Goal: Contribute content: Contribute content

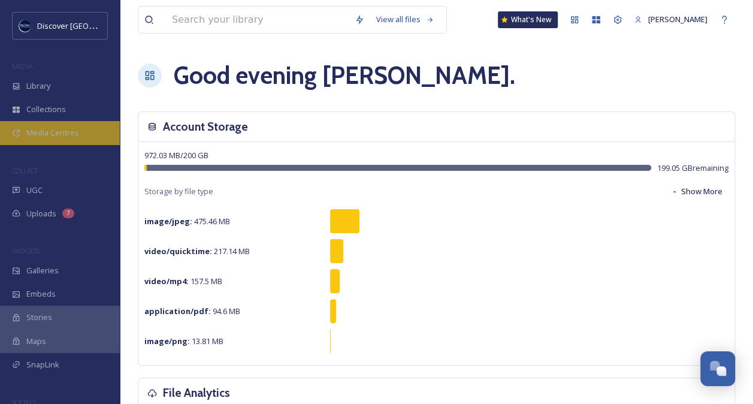
click at [73, 135] on span "Media Centres" at bounding box center [52, 132] width 53 height 11
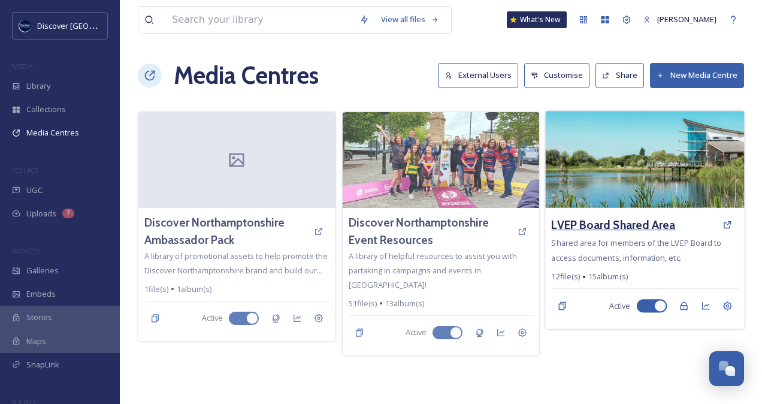
click at [628, 221] on h3 "LVEP Board Shared Area" at bounding box center [614, 224] width 124 height 17
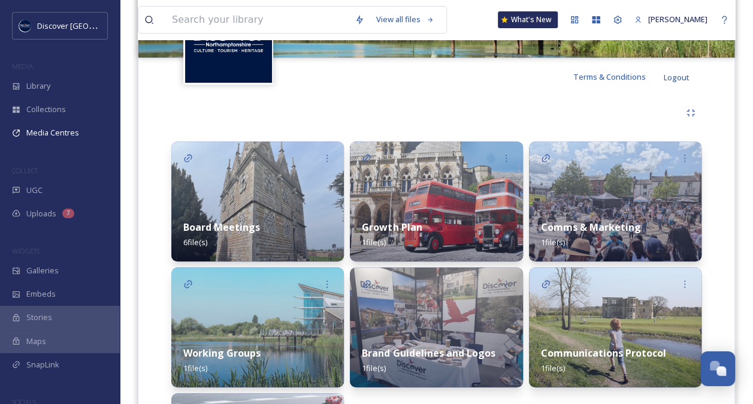
scroll to position [212, 0]
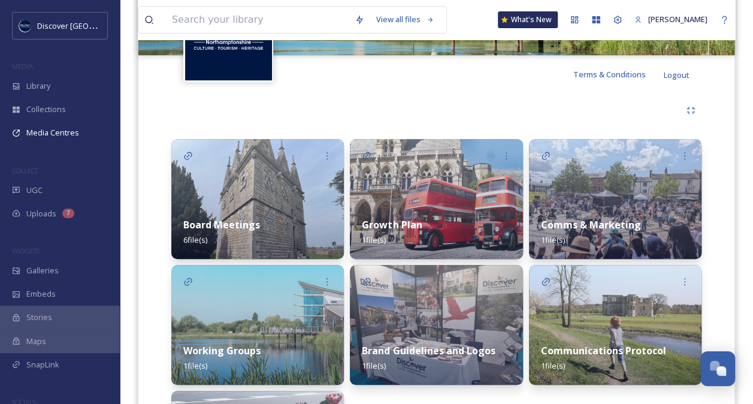
click at [260, 234] on div "Board Meetings 6 file(s)" at bounding box center [257, 232] width 173 height 53
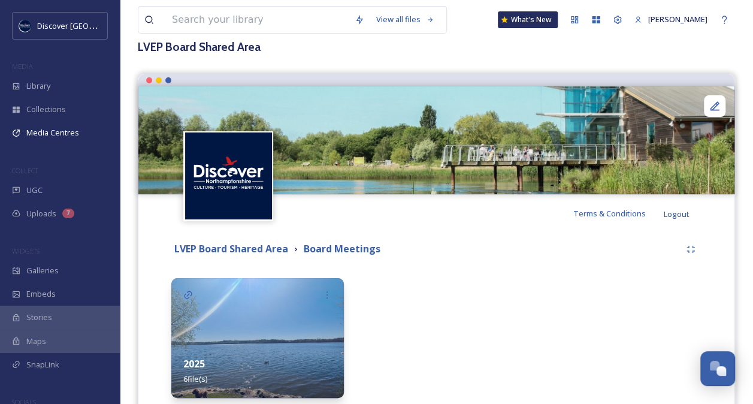
scroll to position [129, 0]
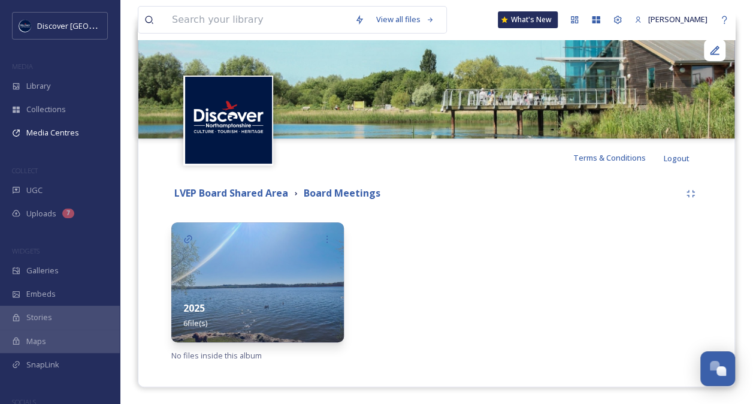
click at [266, 290] on div "2025 6 file(s)" at bounding box center [257, 315] width 173 height 53
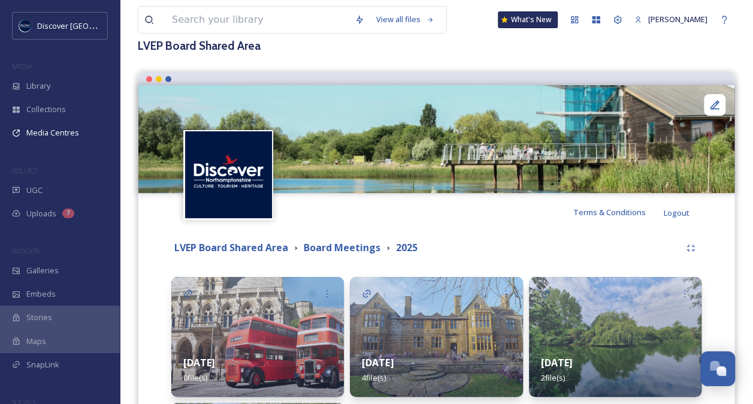
scroll to position [255, 0]
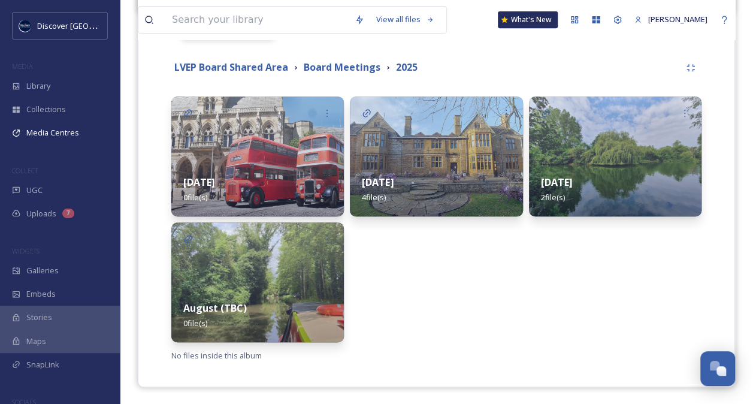
click at [277, 292] on div "August (TBC) 0 file(s)" at bounding box center [257, 315] width 173 height 53
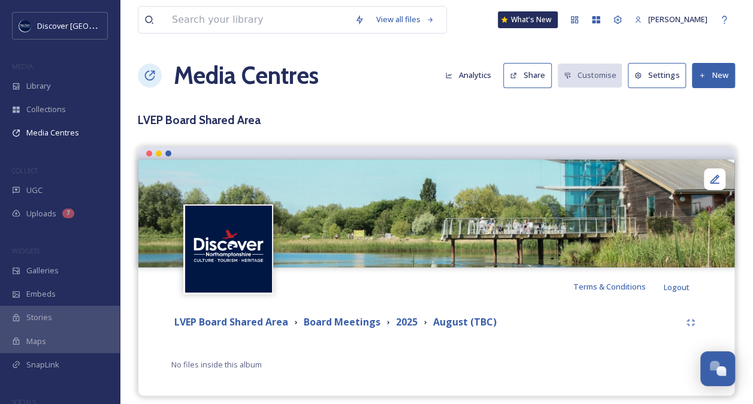
scroll to position [9, 0]
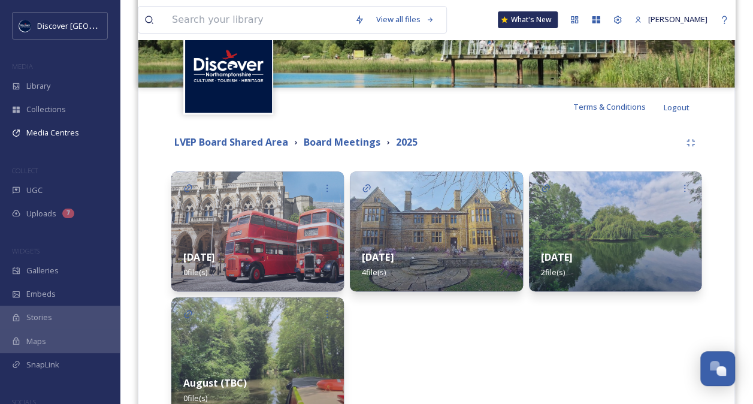
scroll to position [213, 0]
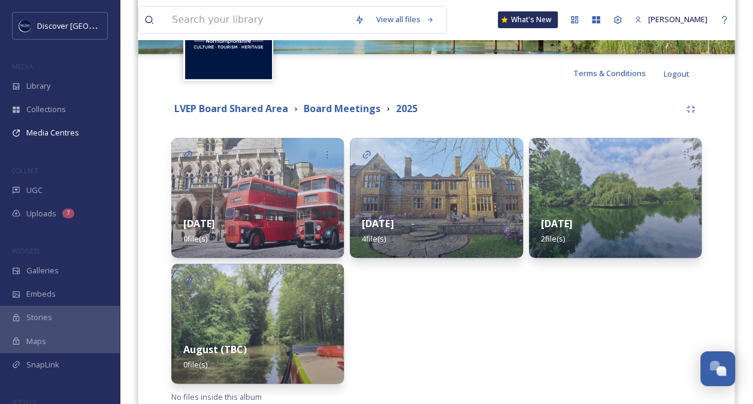
click at [312, 285] on div at bounding box center [327, 281] width 34 height 34
click at [214, 349] on strong "August (TBC)" at bounding box center [215, 349] width 64 height 13
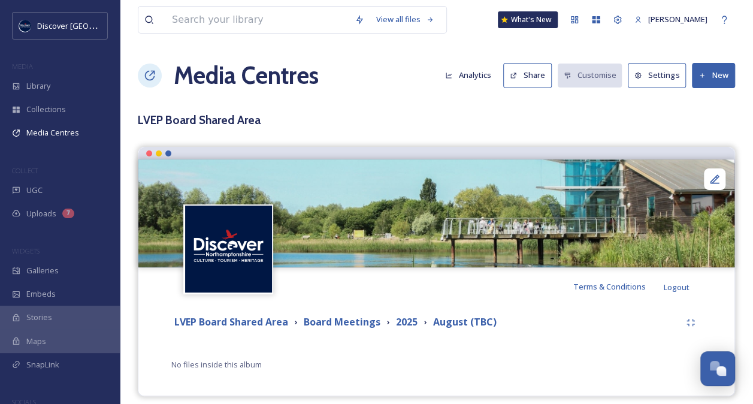
scroll to position [9, 0]
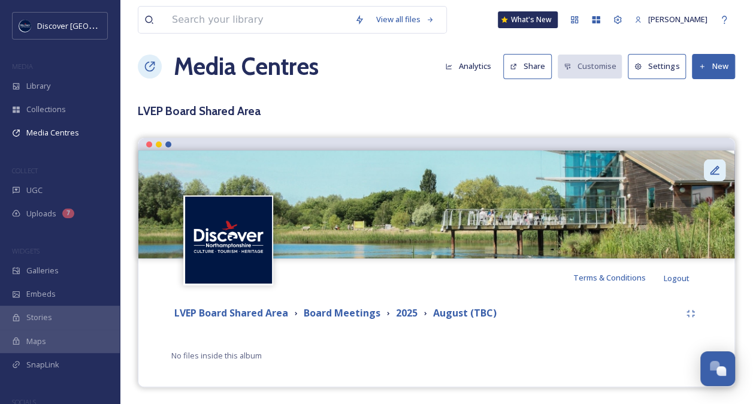
click at [715, 168] on icon at bounding box center [715, 170] width 12 height 12
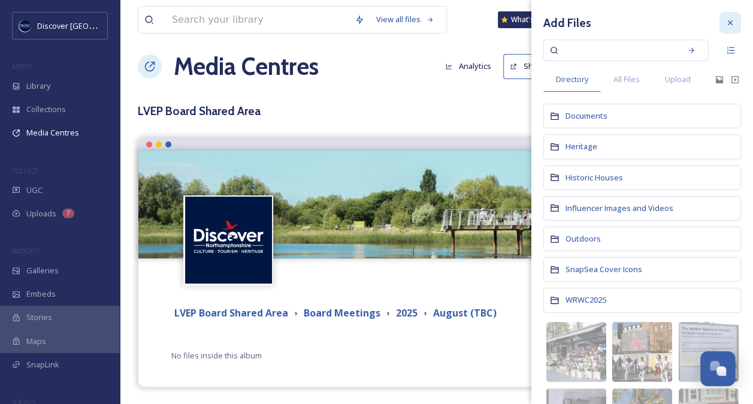
click at [726, 22] on icon at bounding box center [731, 23] width 10 height 10
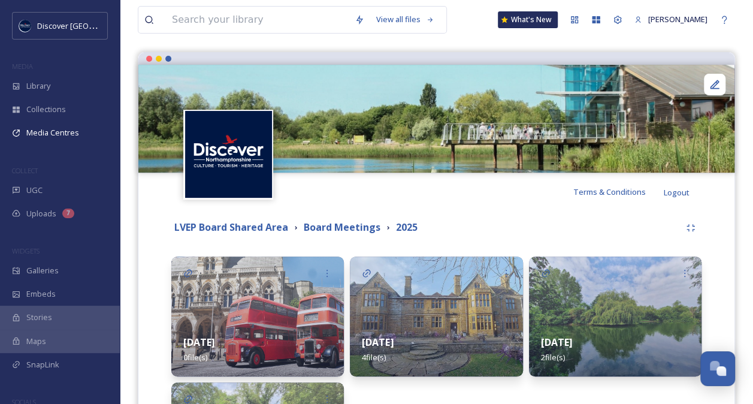
scroll to position [249, 0]
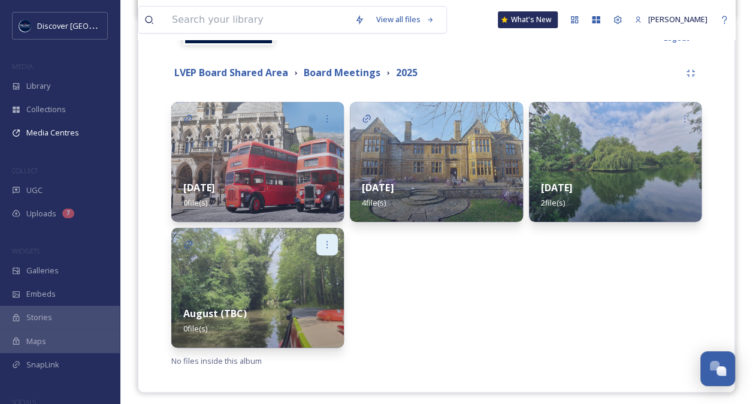
click at [327, 249] on div at bounding box center [327, 245] width 22 height 22
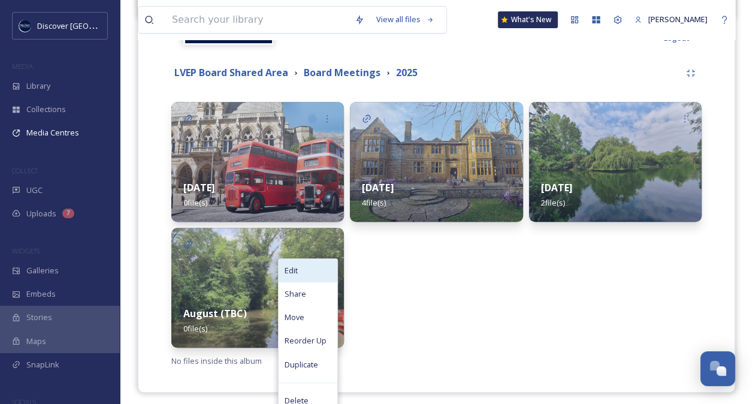
click at [303, 269] on div "Edit" at bounding box center [308, 270] width 59 height 23
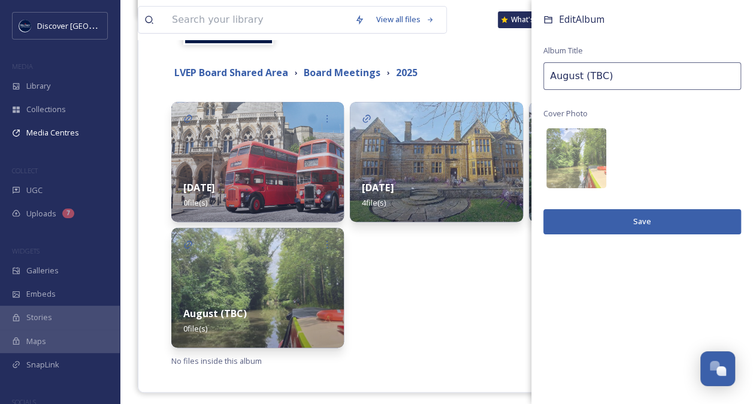
click at [617, 76] on input "August (TBC)" at bounding box center [643, 76] width 198 height 28
click at [552, 73] on input "August" at bounding box center [643, 76] width 198 height 28
type input "[DATE]"
click at [644, 223] on button "Save" at bounding box center [643, 221] width 198 height 25
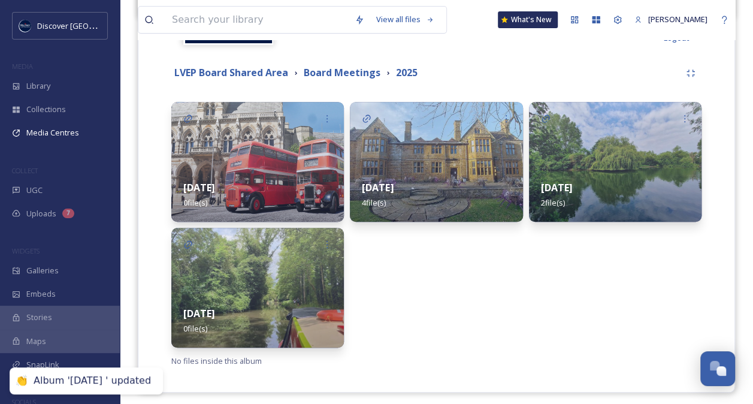
click at [302, 268] on img at bounding box center [257, 288] width 173 height 120
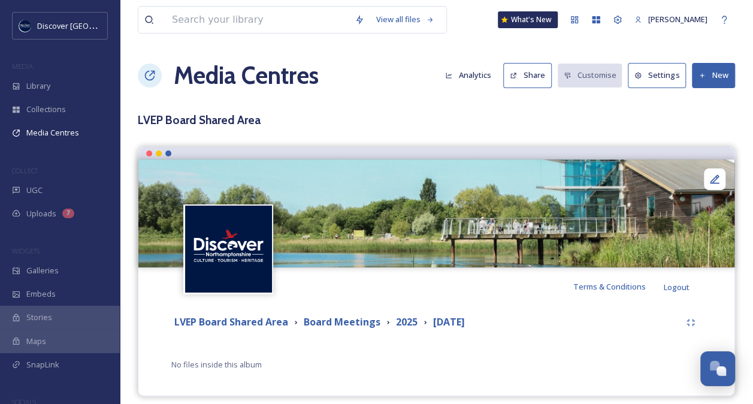
click at [726, 83] on button "New" at bounding box center [713, 75] width 43 height 25
click at [715, 98] on span "Add Files" at bounding box center [706, 103] width 32 height 11
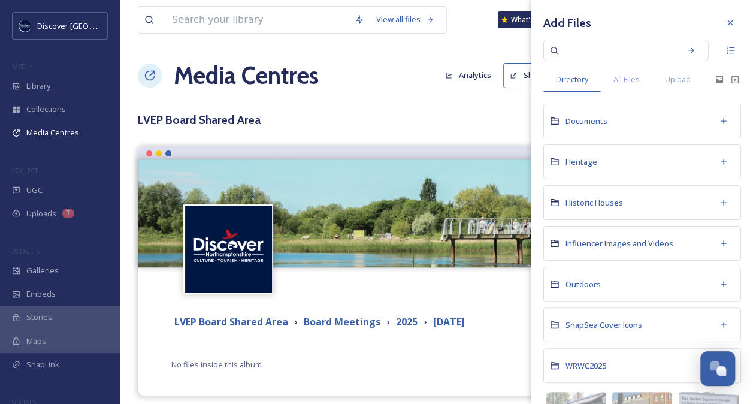
click at [705, 80] on div "Directory All Files Upload" at bounding box center [629, 79] width 171 height 25
drag, startPoint x: 709, startPoint y: 79, endPoint x: 702, endPoint y: 44, distance: 35.5
click at [702, 44] on div at bounding box center [643, 51] width 198 height 22
click at [715, 77] on icon at bounding box center [720, 80] width 10 height 10
click at [674, 78] on span "Upload" at bounding box center [678, 79] width 26 height 11
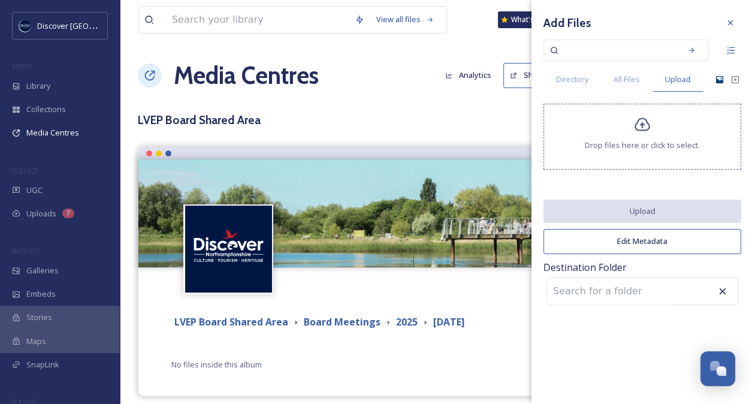
click at [628, 141] on span "Drop files here or click to select." at bounding box center [642, 145] width 115 height 11
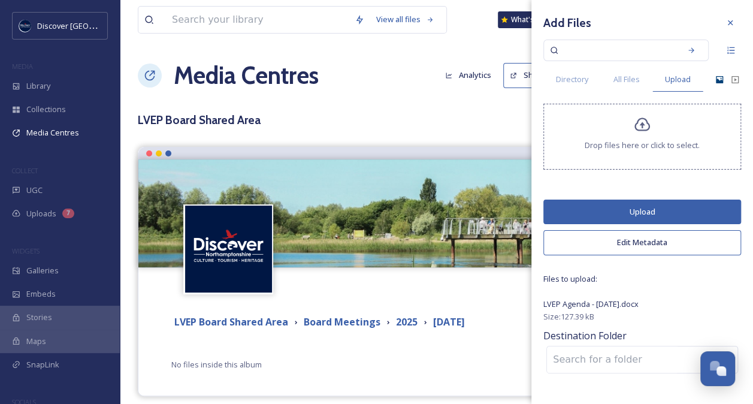
click at [643, 207] on button "Upload" at bounding box center [643, 212] width 198 height 25
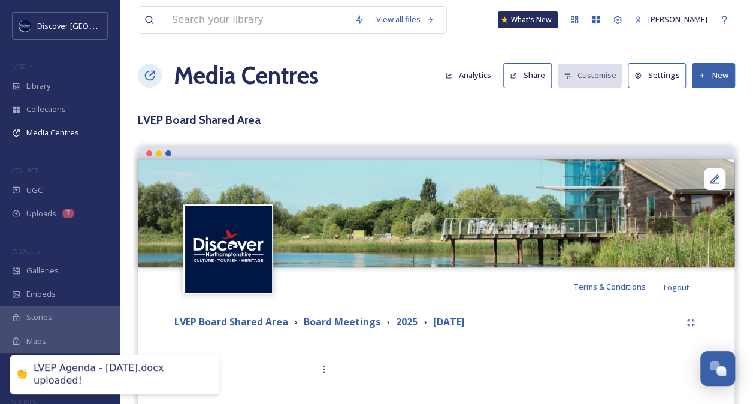
click at [418, 291] on div "Terms & Conditions Logout" at bounding box center [436, 286] width 596 height 38
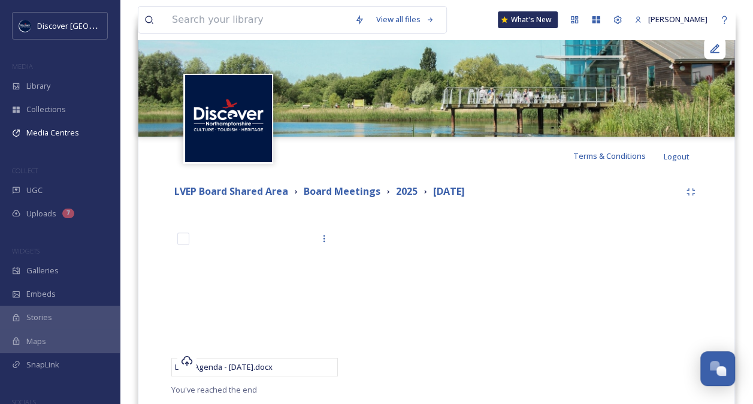
scroll to position [146, 0]
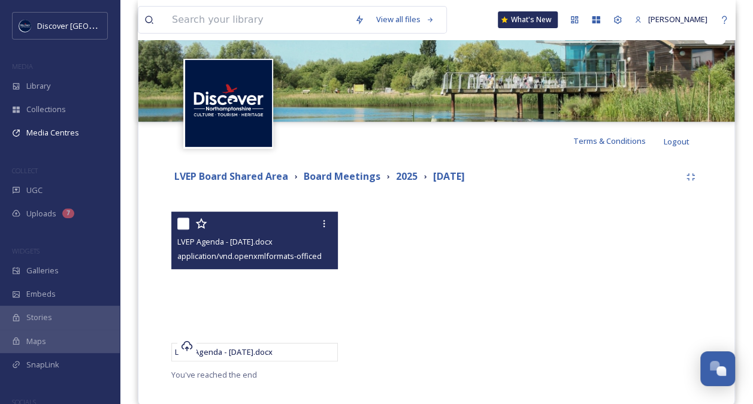
click at [232, 244] on span "LVEP Agenda - [DATE].docx" at bounding box center [224, 241] width 95 height 11
click at [322, 225] on icon at bounding box center [324, 224] width 10 height 10
click at [203, 350] on span "LVEP Agenda - [DATE].docx" at bounding box center [224, 351] width 98 height 11
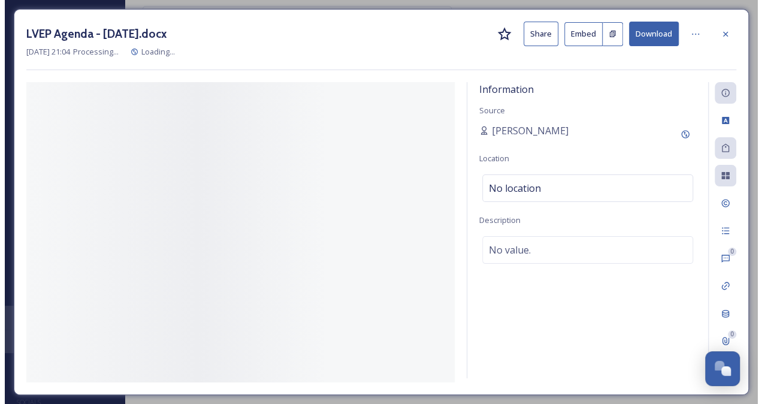
scroll to position [9, 0]
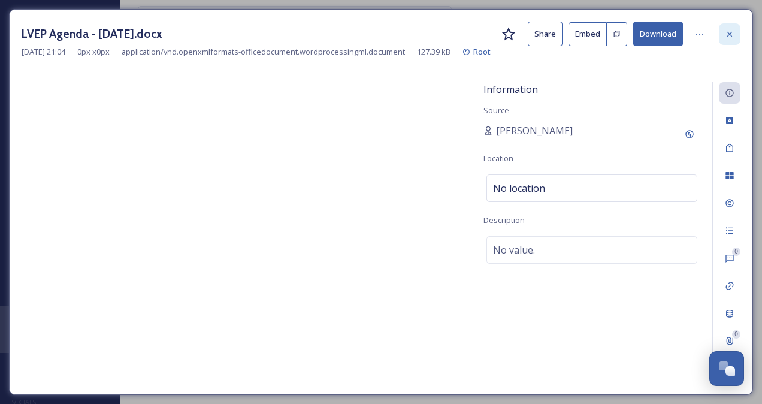
click at [731, 32] on icon at bounding box center [730, 33] width 5 height 5
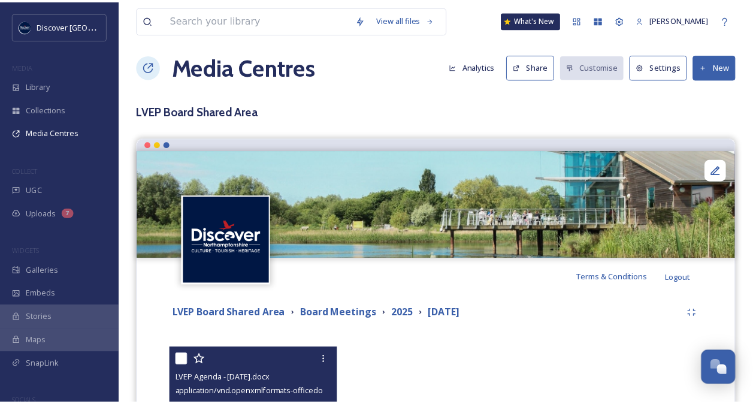
scroll to position [146, 0]
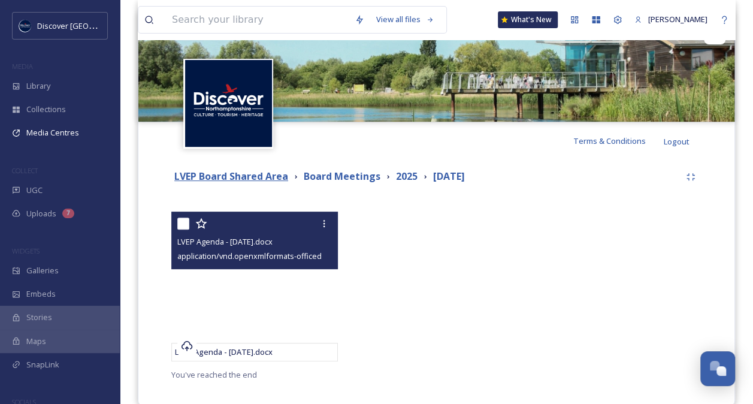
click at [264, 177] on strong "LVEP Board Shared Area" at bounding box center [231, 176] width 114 height 13
click at [271, 174] on strong "LVEP Board Shared Area" at bounding box center [231, 176] width 114 height 13
click at [243, 174] on strong "LVEP Board Shared Area" at bounding box center [231, 176] width 114 height 13
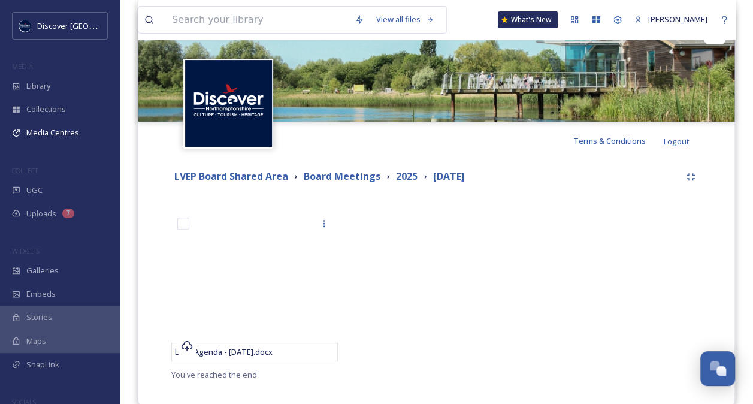
click at [427, 254] on div at bounding box center [436, 290] width 173 height 156
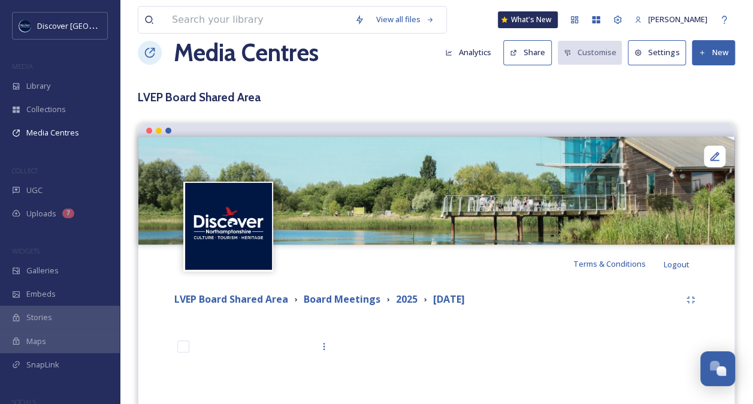
scroll to position [11, 0]
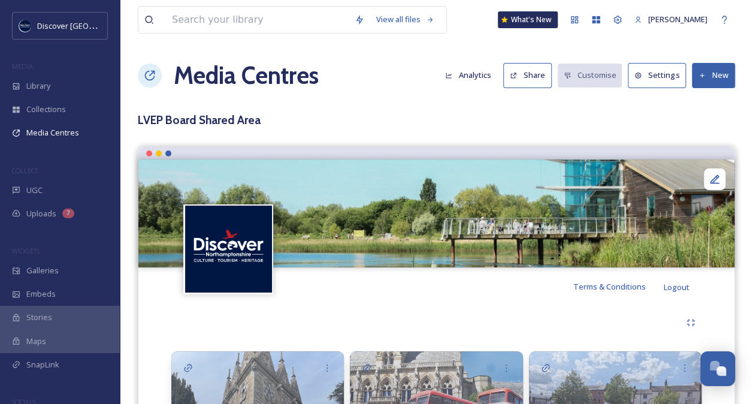
click at [712, 65] on button "New" at bounding box center [713, 75] width 43 height 25
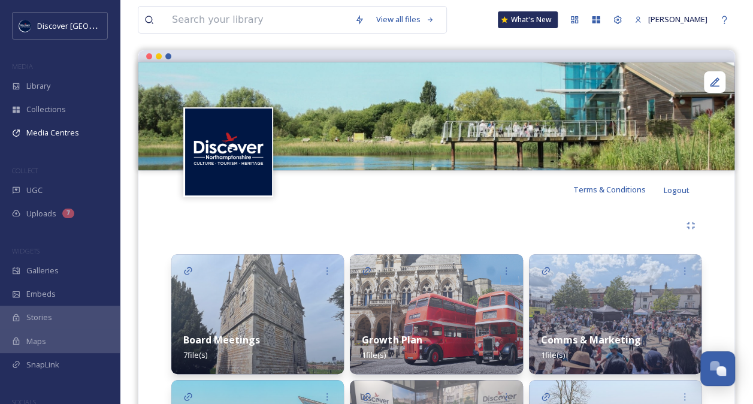
scroll to position [366, 0]
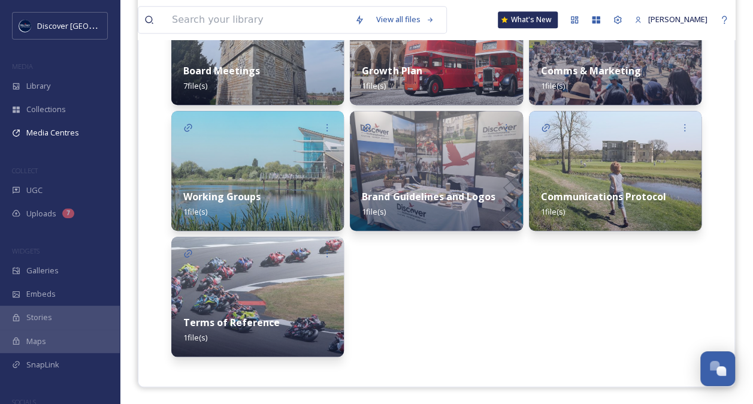
click at [260, 298] on img at bounding box center [257, 297] width 173 height 120
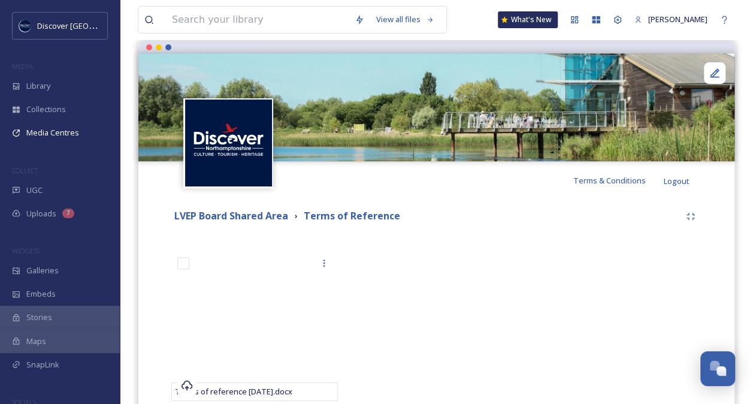
scroll to position [165, 0]
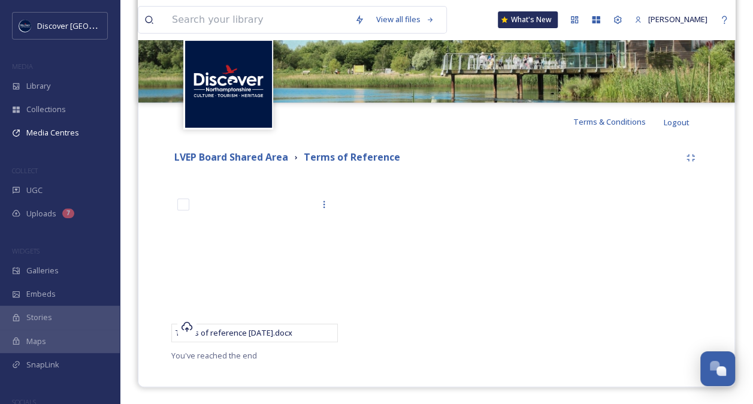
click at [531, 240] on div at bounding box center [615, 270] width 173 height 156
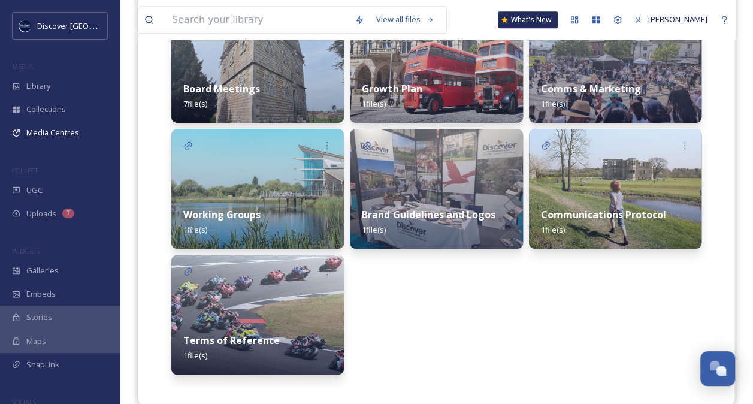
scroll to position [366, 0]
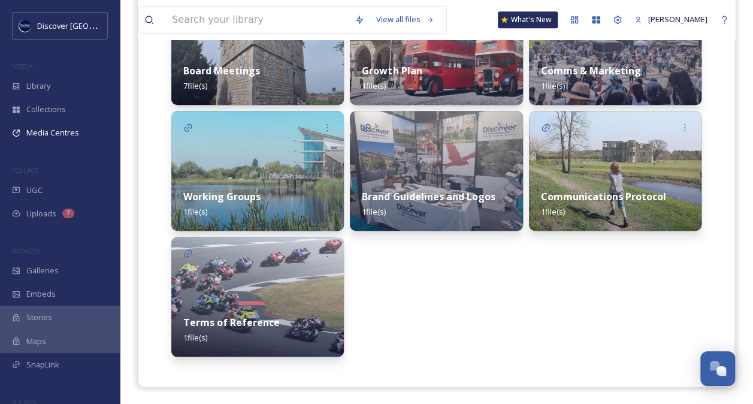
click at [267, 66] on div "Board Meetings 7 file(s)" at bounding box center [257, 78] width 173 height 53
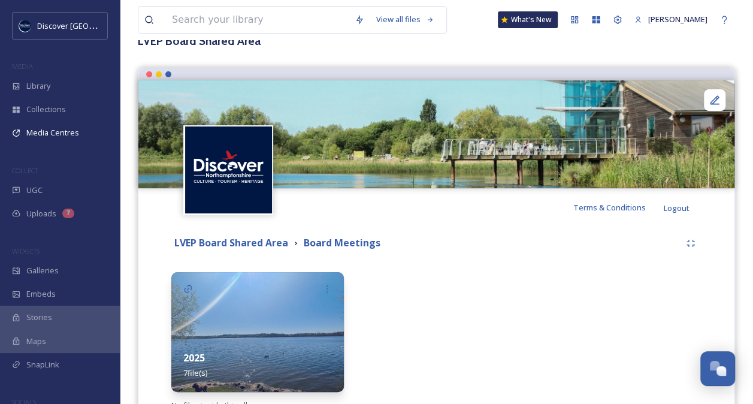
scroll to position [129, 0]
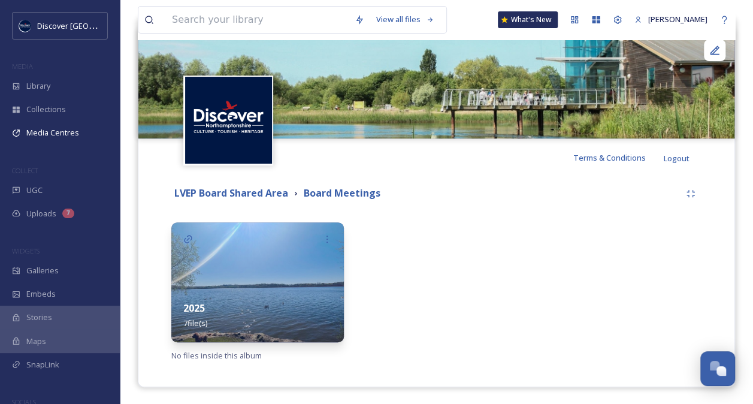
click at [278, 296] on div "2025 7 file(s)" at bounding box center [257, 315] width 173 height 53
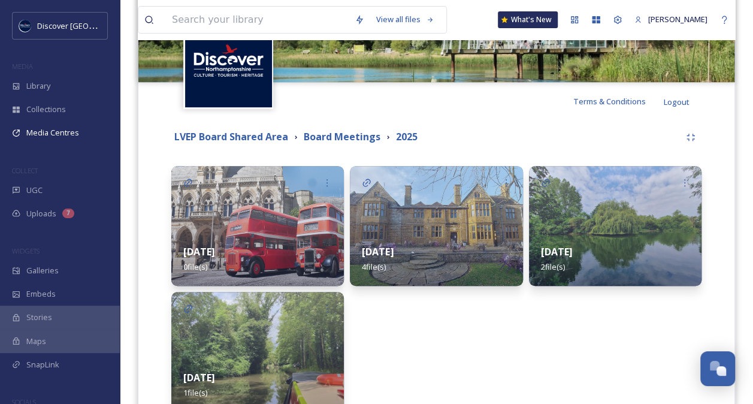
scroll to position [255, 0]
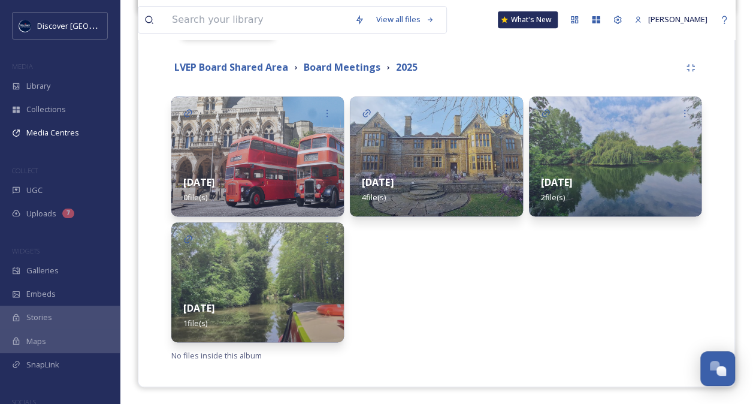
click at [242, 326] on div "[DATE] 1 file(s)" at bounding box center [257, 315] width 173 height 53
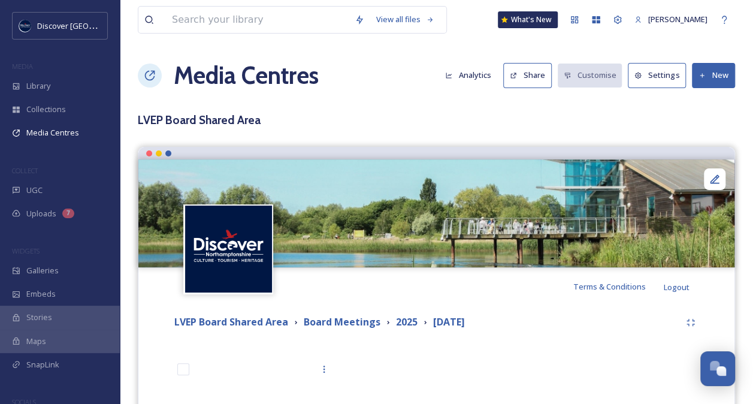
click at [713, 78] on button "New" at bounding box center [713, 75] width 43 height 25
click at [708, 103] on span "Add Files" at bounding box center [706, 103] width 32 height 11
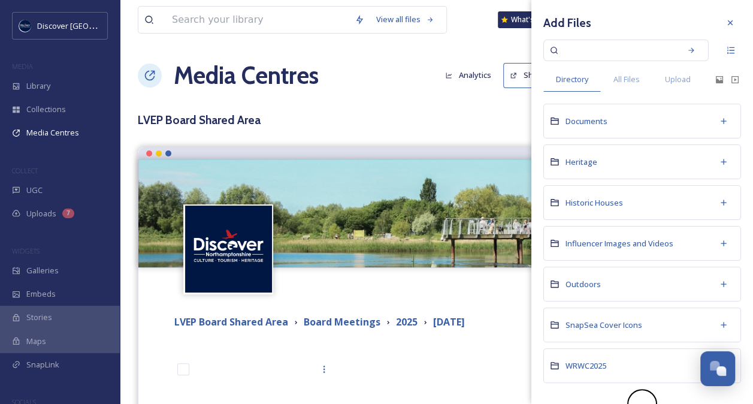
click at [709, 85] on div "Directory All Files Upload" at bounding box center [643, 79] width 198 height 25
click at [715, 83] on icon at bounding box center [720, 80] width 10 height 10
click at [716, 80] on icon at bounding box center [719, 79] width 7 height 7
click at [715, 77] on icon at bounding box center [720, 80] width 10 height 10
click at [683, 82] on span "Upload" at bounding box center [678, 79] width 26 height 11
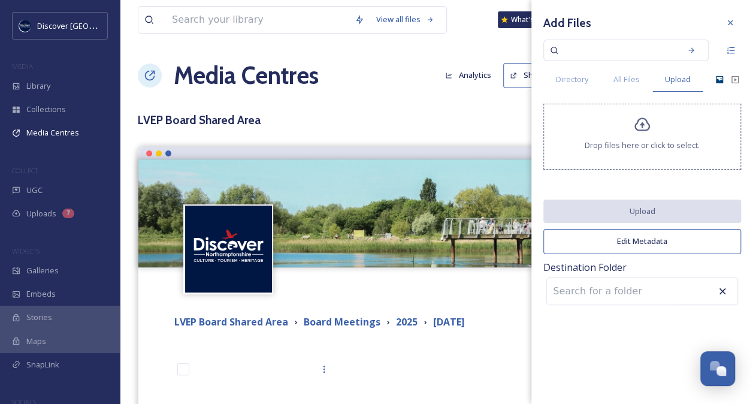
click at [644, 122] on icon at bounding box center [642, 124] width 17 height 17
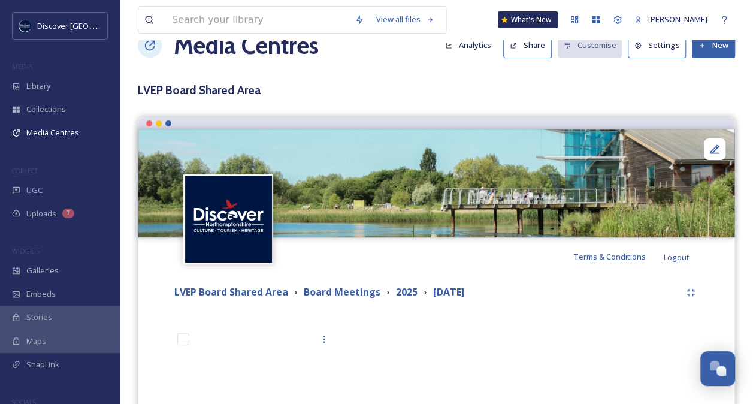
scroll to position [10, 0]
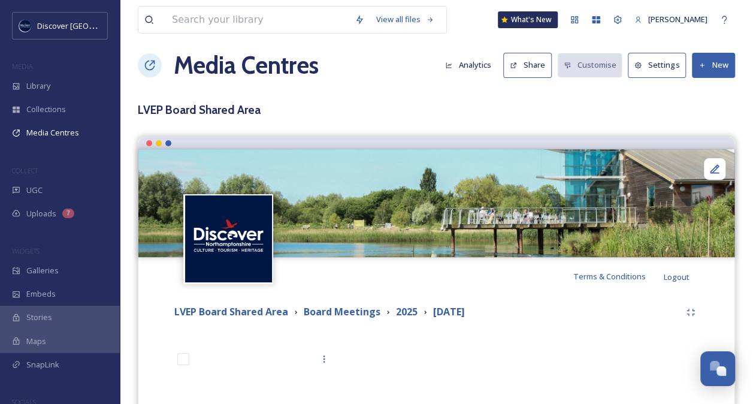
click at [717, 66] on button "New" at bounding box center [713, 65] width 43 height 25
click at [708, 92] on span "Add Files" at bounding box center [706, 93] width 32 height 11
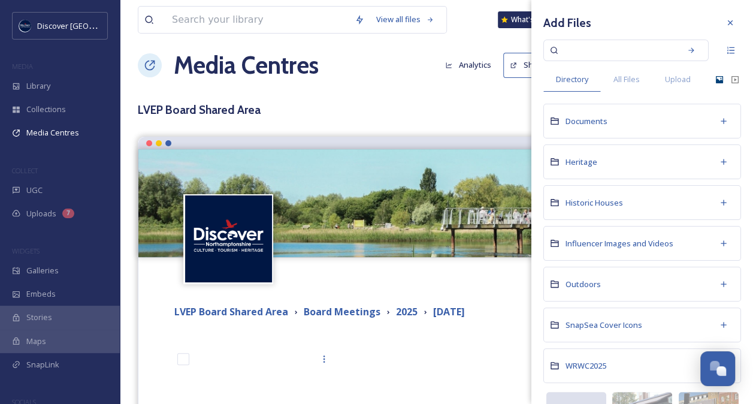
click at [715, 76] on icon at bounding box center [720, 80] width 10 height 10
click at [681, 76] on span "Upload" at bounding box center [678, 79] width 26 height 11
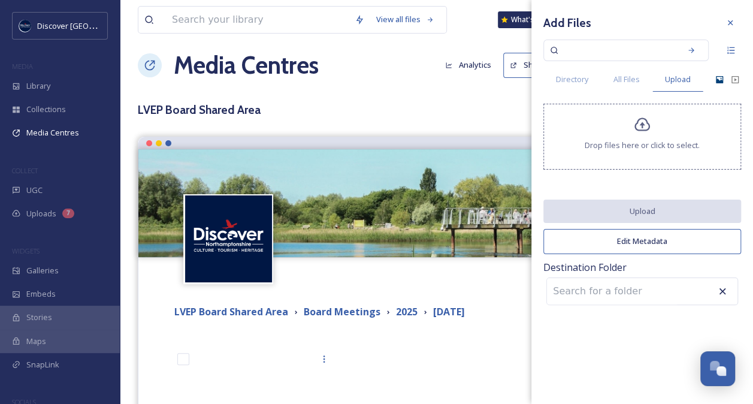
click at [651, 123] on div "Drop files here or click to select." at bounding box center [643, 137] width 198 height 66
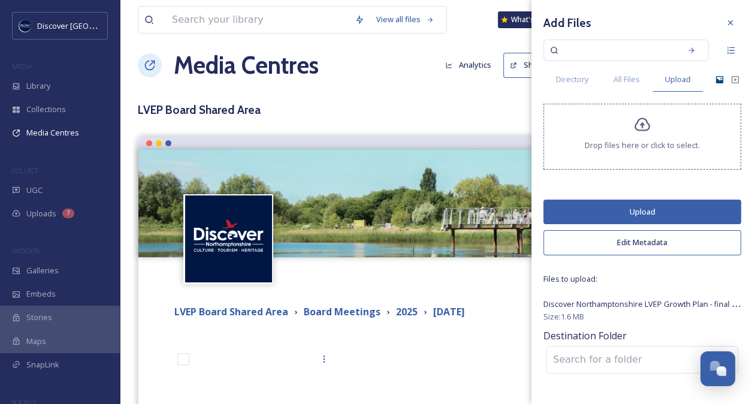
click at [647, 210] on button "Upload" at bounding box center [643, 212] width 198 height 25
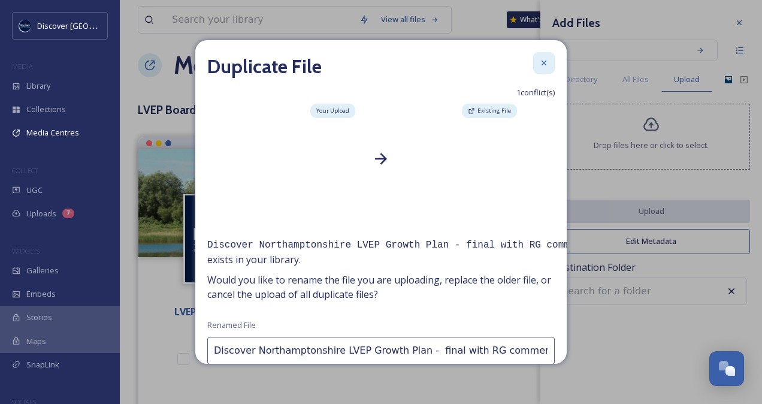
click at [539, 60] on icon at bounding box center [544, 63] width 10 height 10
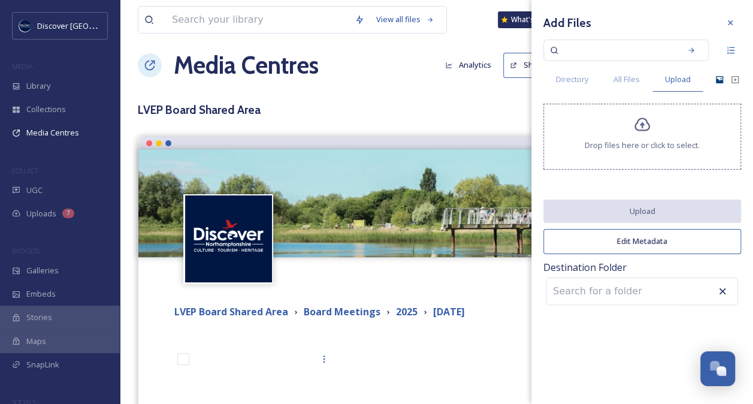
click at [447, 328] on div "LVEP Board Shared Area Board Meetings 2025 [DATE] LVEP Agenda - [DATE].docx You…" at bounding box center [436, 409] width 578 height 228
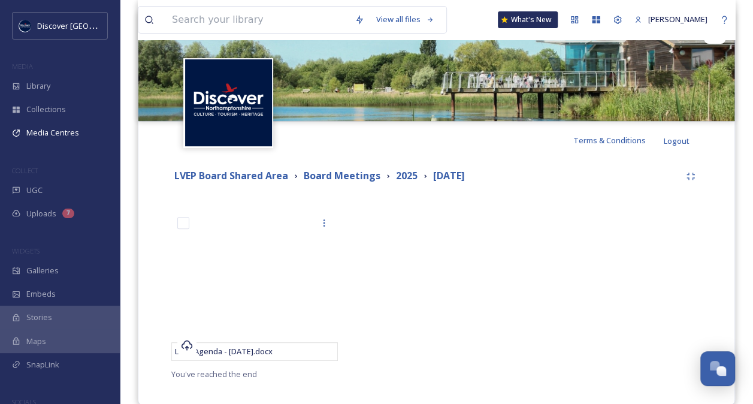
scroll to position [142, 0]
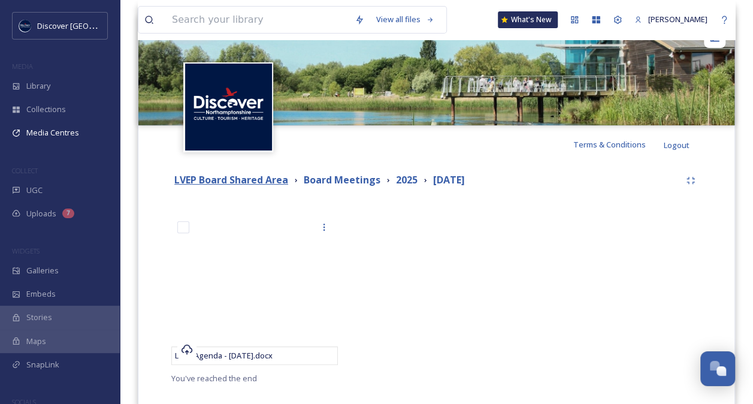
click at [251, 177] on strong "LVEP Board Shared Area" at bounding box center [231, 179] width 114 height 13
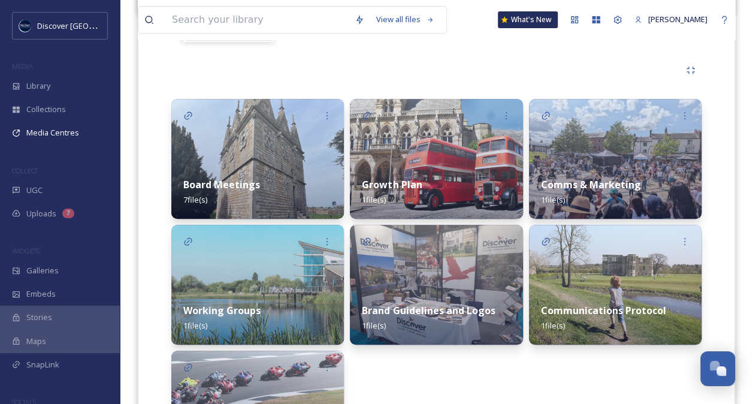
scroll to position [254, 0]
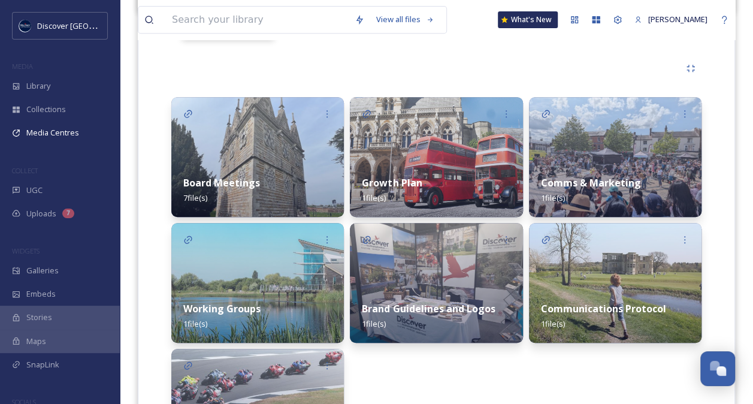
click at [445, 176] on div "Growth Plan 1 file(s)" at bounding box center [436, 190] width 173 height 53
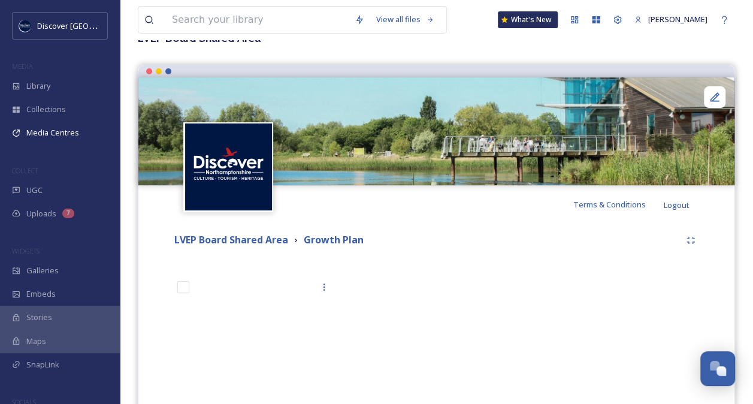
scroll to position [165, 0]
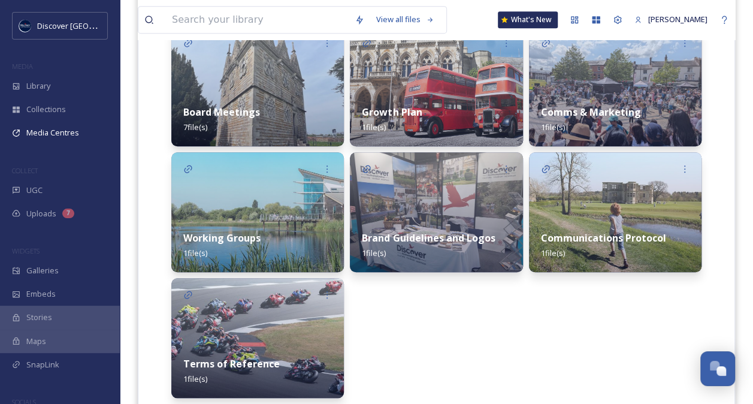
scroll to position [328, 0]
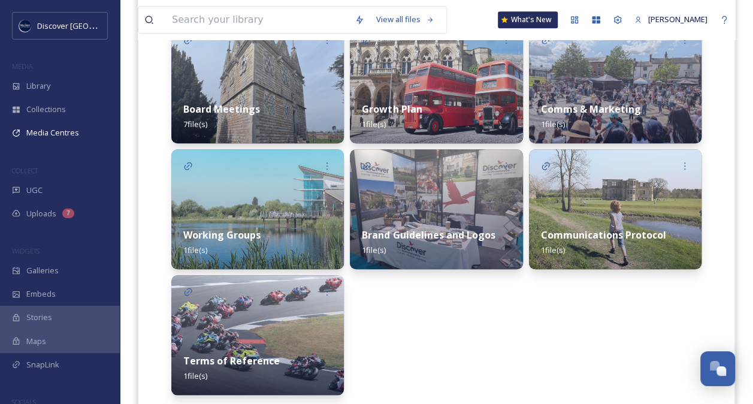
click at [253, 92] on div "Board Meetings 7 file(s)" at bounding box center [257, 116] width 173 height 53
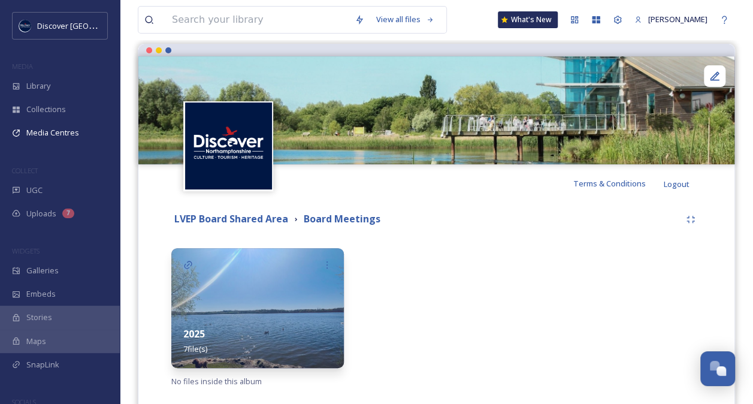
scroll to position [129, 0]
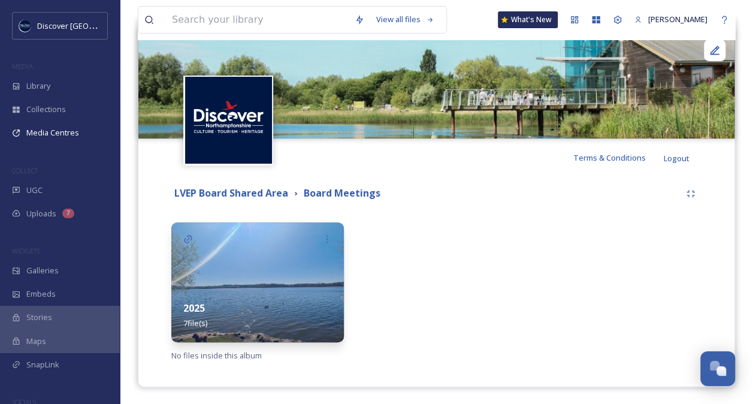
click at [257, 309] on div "2025 7 file(s)" at bounding box center [257, 315] width 173 height 53
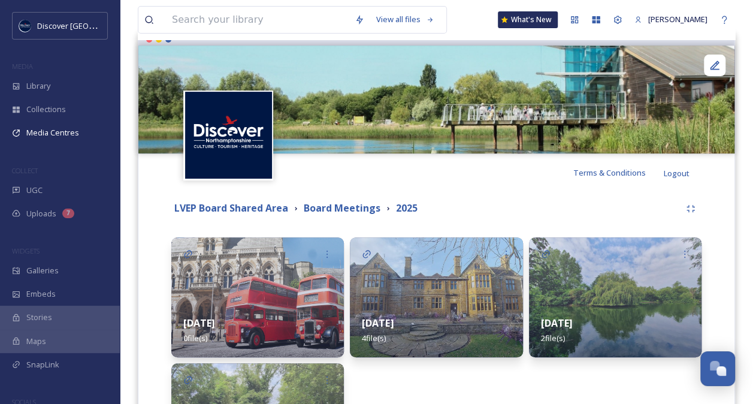
scroll to position [255, 0]
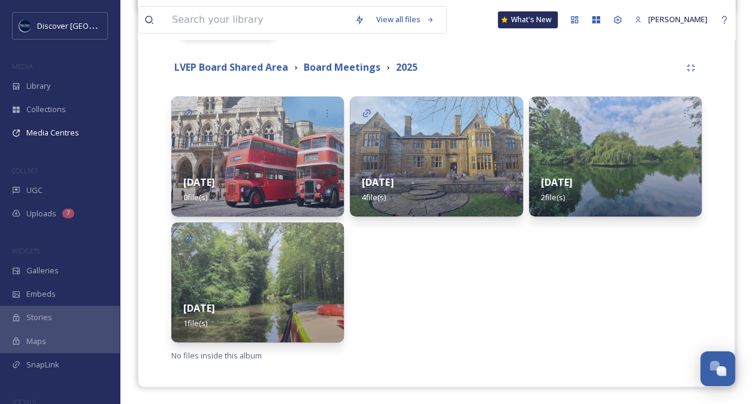
click at [268, 285] on img at bounding box center [257, 282] width 173 height 120
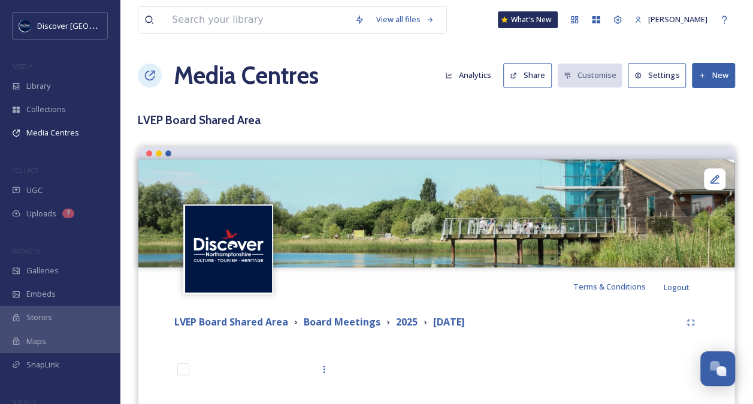
click at [716, 74] on button "New" at bounding box center [713, 75] width 43 height 25
click at [708, 101] on span "Add Files" at bounding box center [706, 103] width 32 height 11
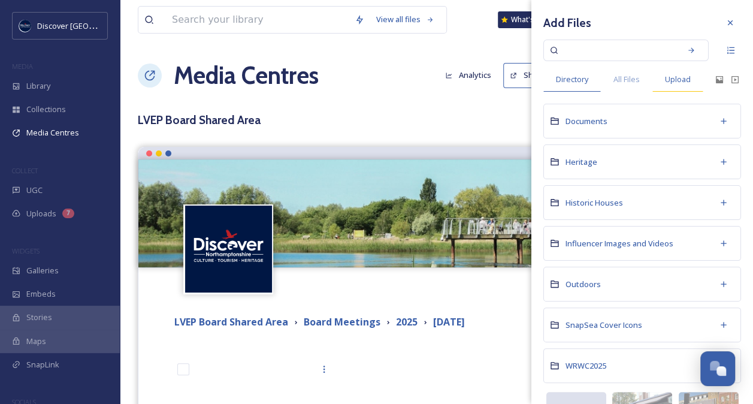
click at [686, 77] on span "Upload" at bounding box center [678, 79] width 26 height 11
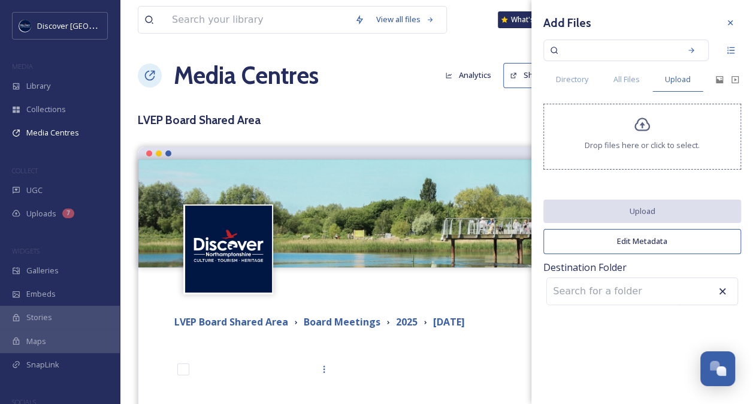
click at [645, 132] on icon at bounding box center [642, 124] width 17 height 17
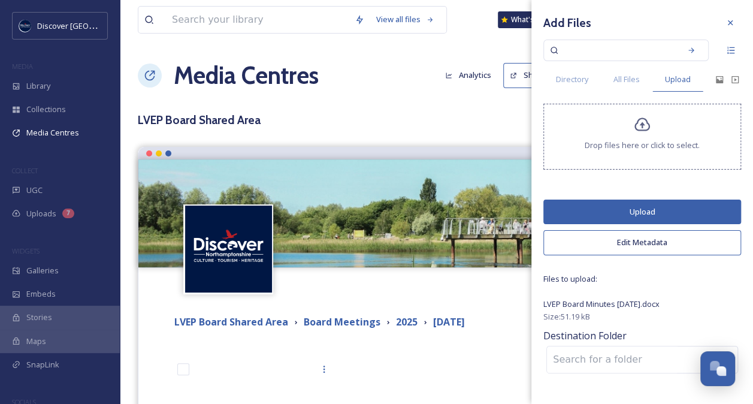
click at [646, 209] on button "Upload" at bounding box center [643, 212] width 198 height 25
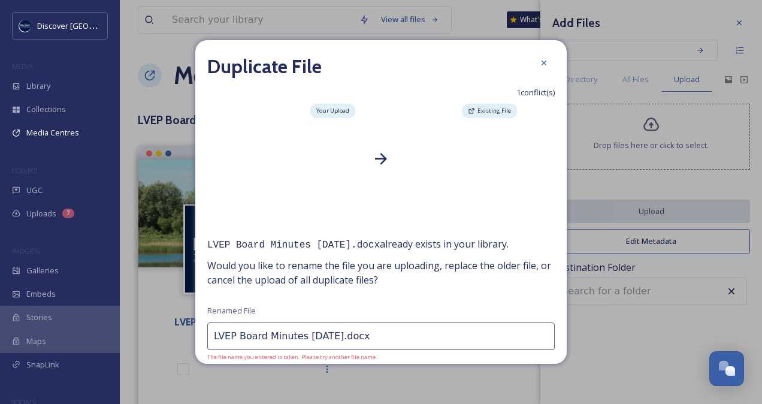
click at [334, 336] on input "LVEP Board Minutes [DATE].docx" at bounding box center [381, 336] width 348 height 28
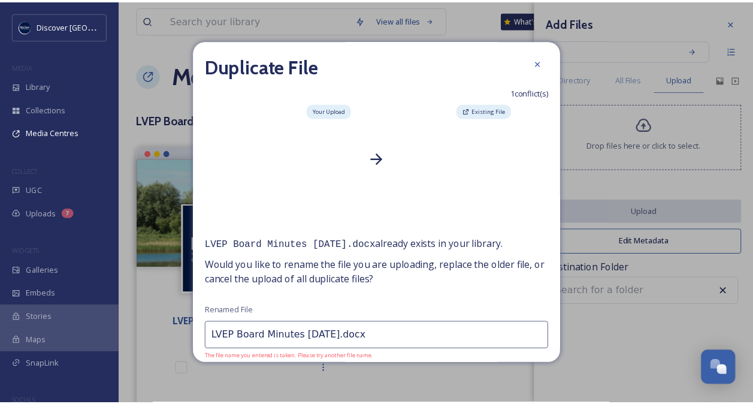
scroll to position [54, 0]
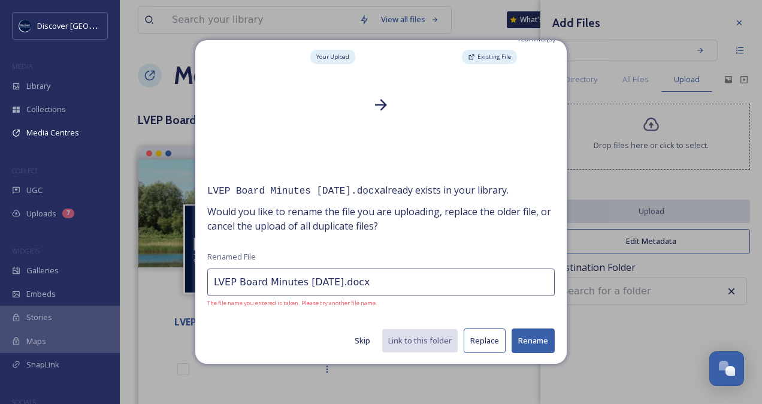
type input "LVEP Board Minutes [DATE].docx"
click at [352, 340] on button "Skip" at bounding box center [363, 340] width 28 height 23
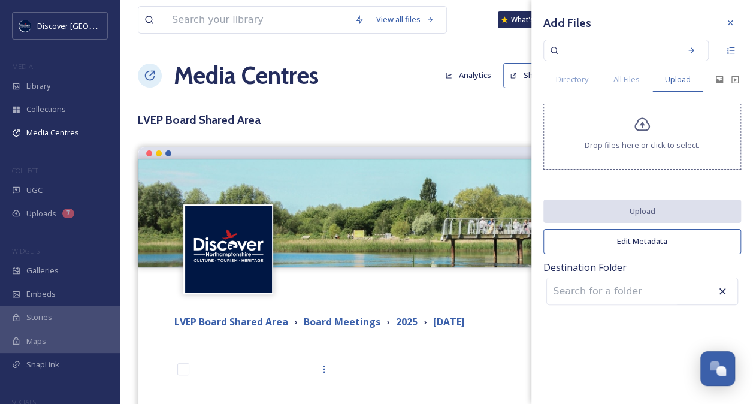
click at [720, 290] on icon at bounding box center [723, 291] width 12 height 12
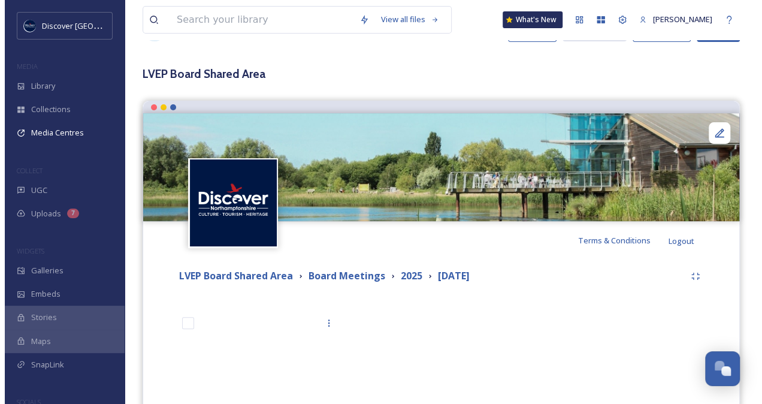
scroll to position [0, 0]
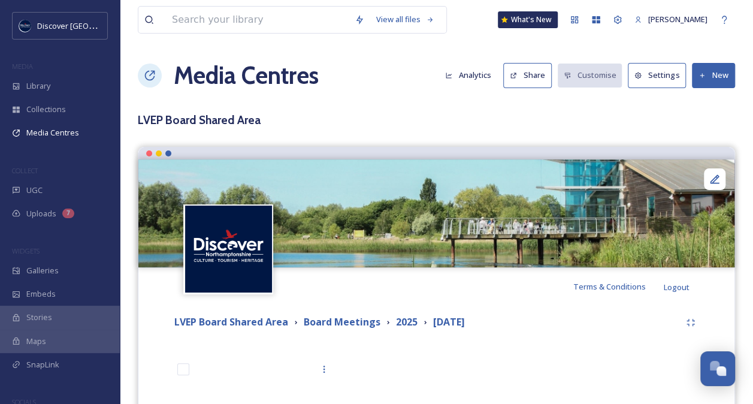
click at [720, 79] on button "New" at bounding box center [713, 75] width 43 height 25
click at [710, 102] on span "Add Files" at bounding box center [706, 103] width 32 height 11
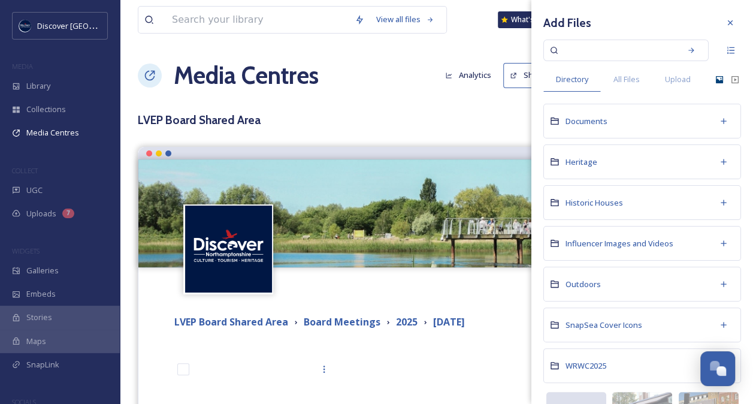
click at [715, 79] on icon at bounding box center [720, 80] width 10 height 10
click at [685, 77] on span "Upload" at bounding box center [678, 79] width 26 height 11
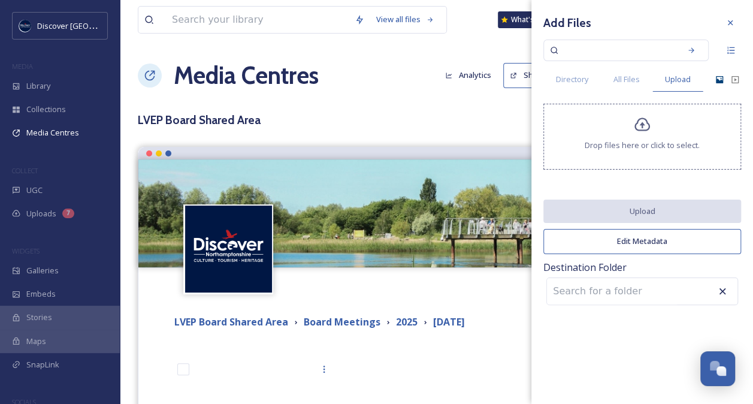
click at [646, 135] on div "Drop files here or click to select." at bounding box center [643, 137] width 198 height 66
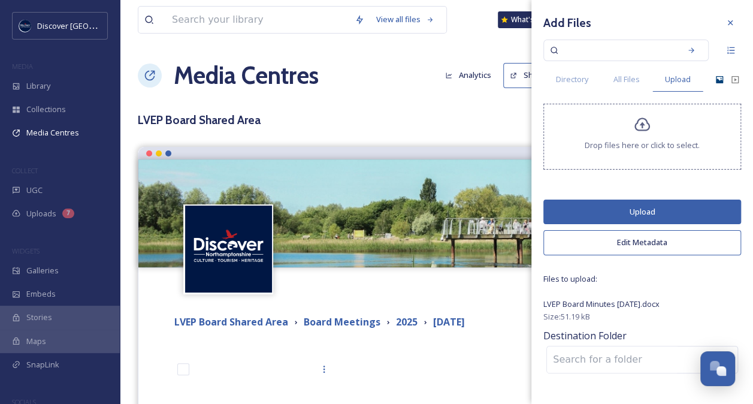
click at [640, 209] on button "Upload" at bounding box center [643, 212] width 198 height 25
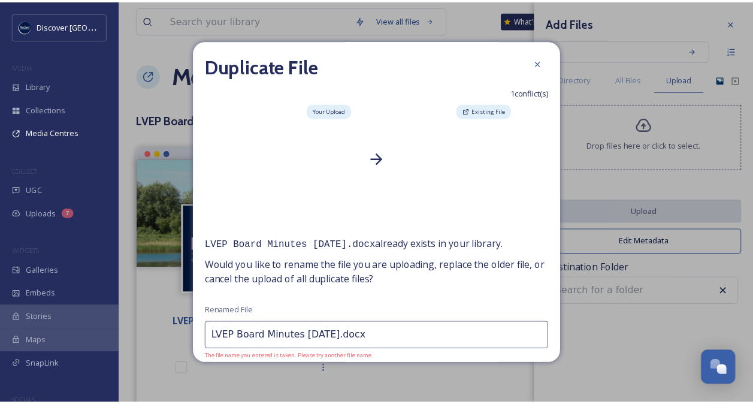
scroll to position [54, 0]
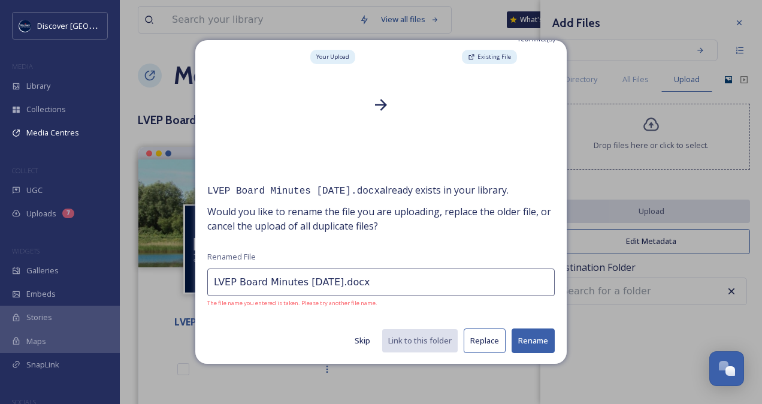
click at [314, 282] on input "LVEP Board Minutes [DATE].docx" at bounding box center [381, 283] width 348 height 28
drag, startPoint x: 238, startPoint y: 279, endPoint x: 201, endPoint y: 279, distance: 37.2
click at [201, 279] on div "Duplicate File 1 conflict(s) Your Upload Existing File LVEP Board Minutes [DATE…" at bounding box center [381, 201] width 372 height 323
type input "Board Minutes [DATE].docx"
click at [350, 338] on button "Skip" at bounding box center [363, 340] width 28 height 23
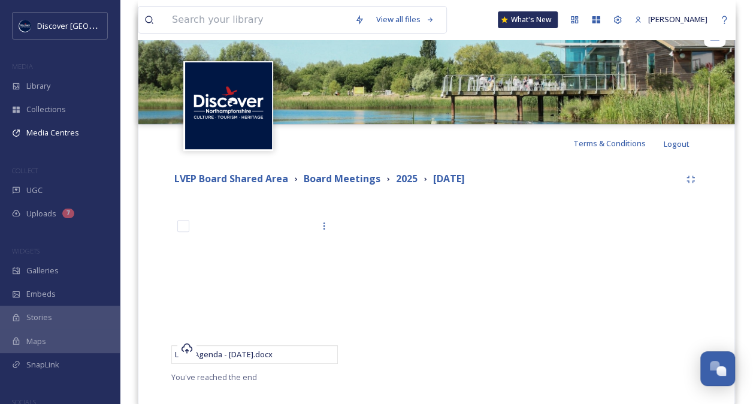
scroll to position [165, 0]
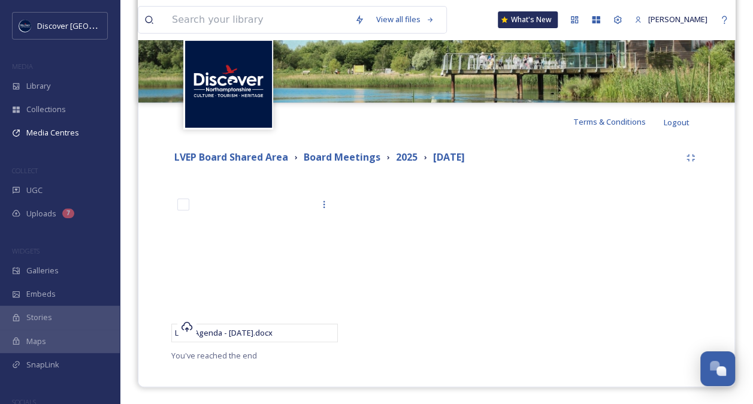
click at [605, 252] on div at bounding box center [615, 270] width 173 height 156
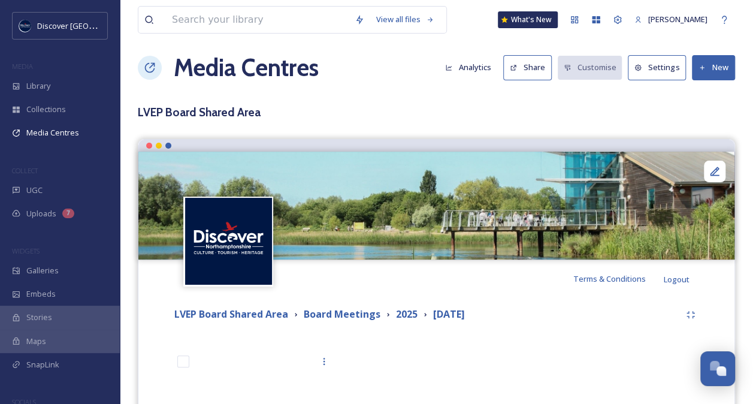
scroll to position [7, 0]
click at [710, 65] on button "New" at bounding box center [713, 68] width 43 height 25
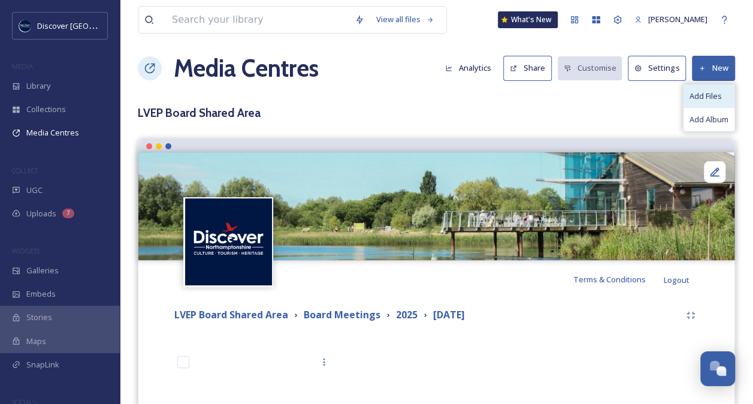
click at [705, 91] on span "Add Files" at bounding box center [706, 95] width 32 height 11
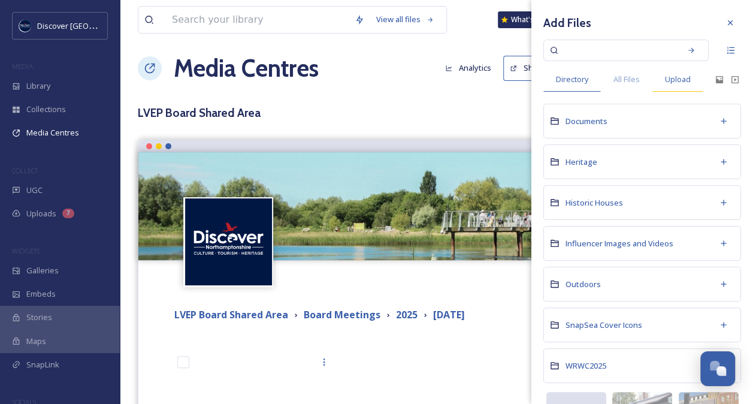
click at [677, 79] on span "Upload" at bounding box center [678, 79] width 26 height 11
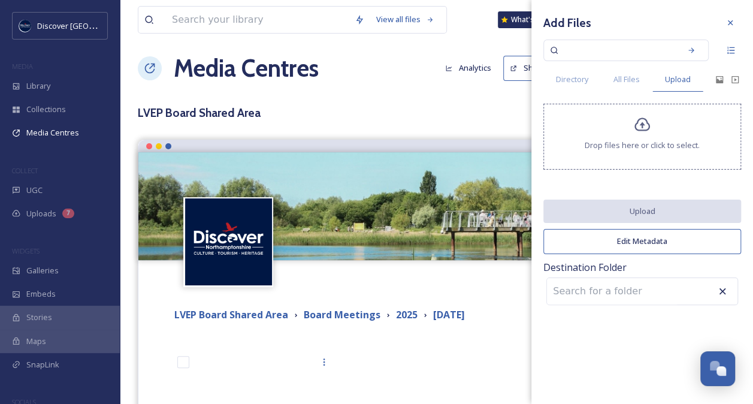
click at [642, 131] on icon at bounding box center [643, 125] width 16 height 14
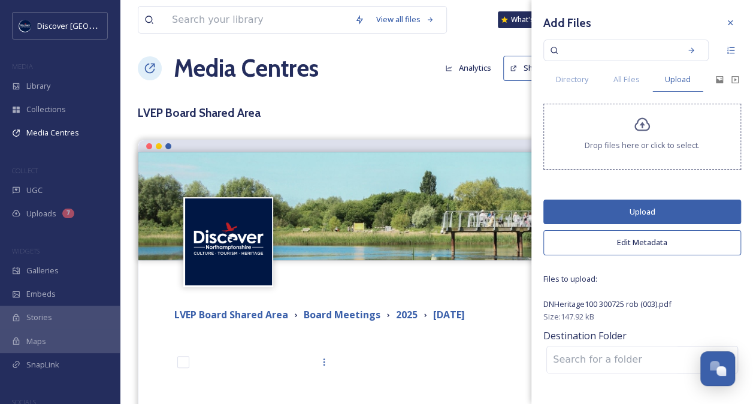
click at [650, 213] on button "Upload" at bounding box center [643, 212] width 198 height 25
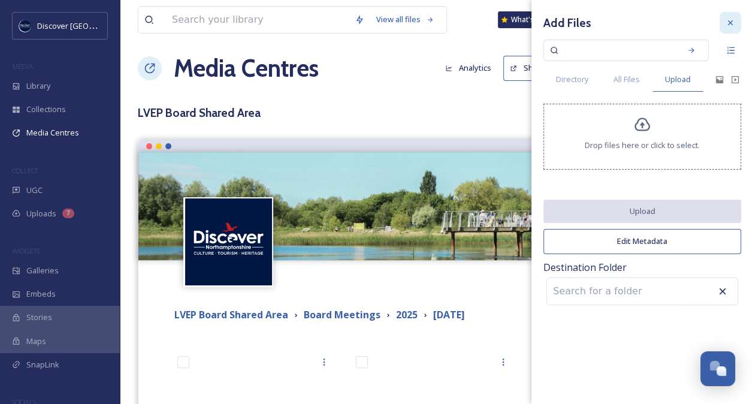
click at [732, 22] on icon at bounding box center [731, 23] width 10 height 10
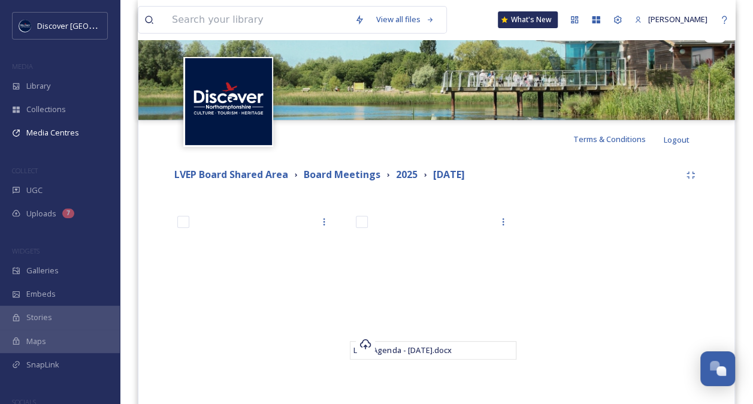
scroll to position [137, 0]
